Goal: Find contact information: Find contact information

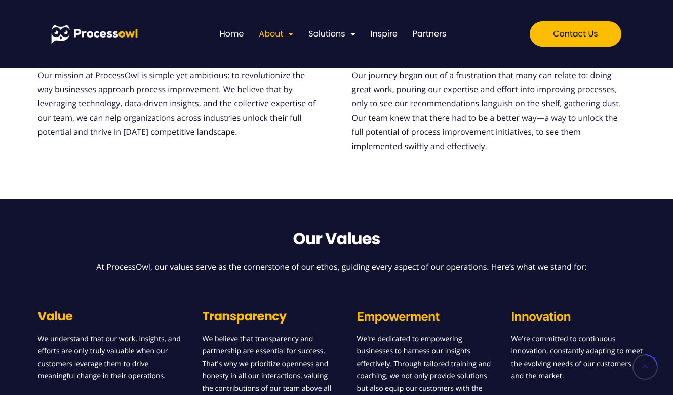
scroll to position [190, 0]
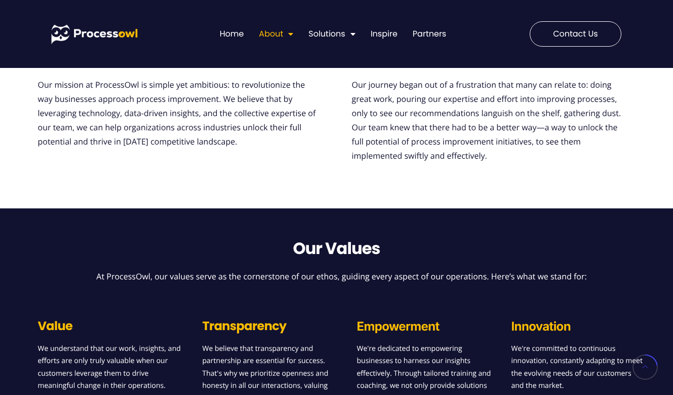
click at [573, 32] on span "Contact us" at bounding box center [575, 34] width 45 height 8
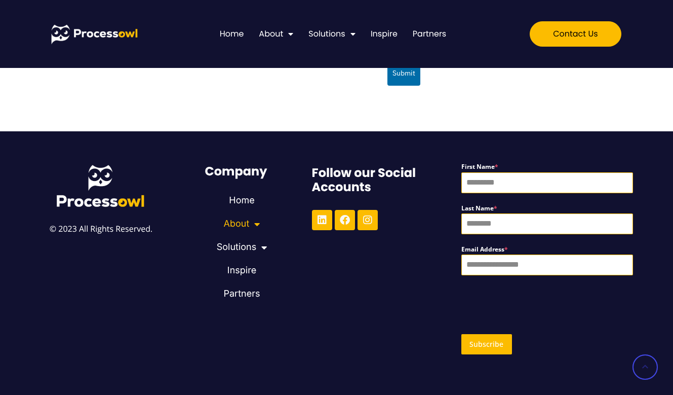
scroll to position [406, 0]
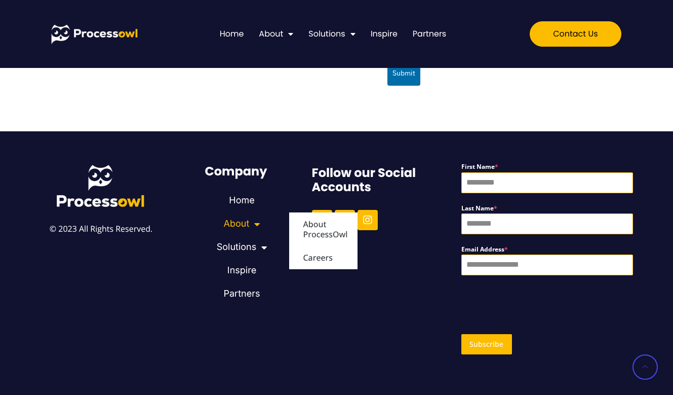
click at [254, 224] on span "Menu" at bounding box center [254, 223] width 11 height 19
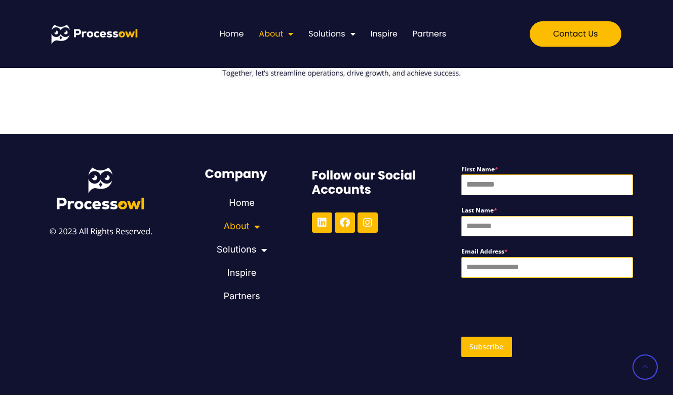
scroll to position [843, 0]
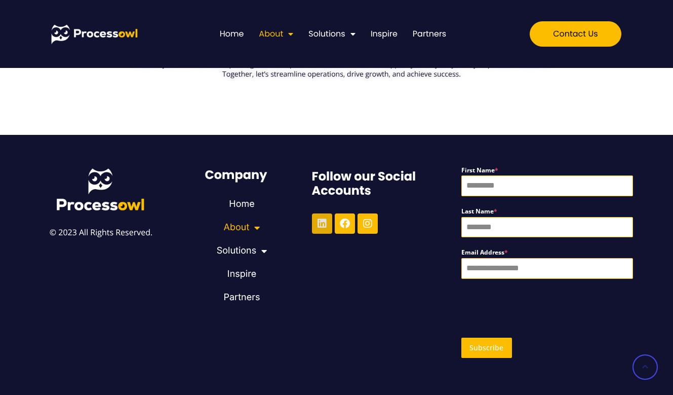
click at [322, 218] on icon at bounding box center [322, 223] width 10 height 10
